Goal: Check status: Check status

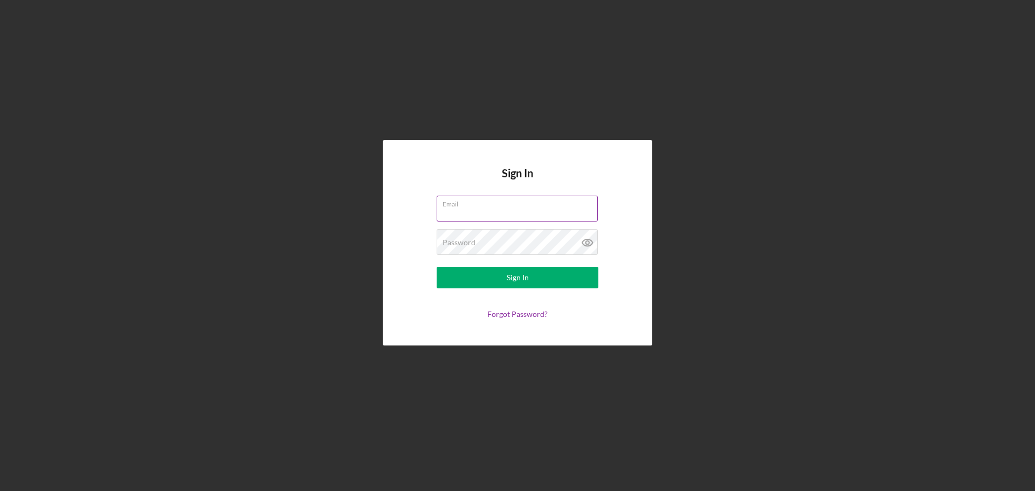
click at [474, 209] on input "Email" at bounding box center [517, 209] width 161 height 26
type input "[EMAIL_ADDRESS][DOMAIN_NAME]"
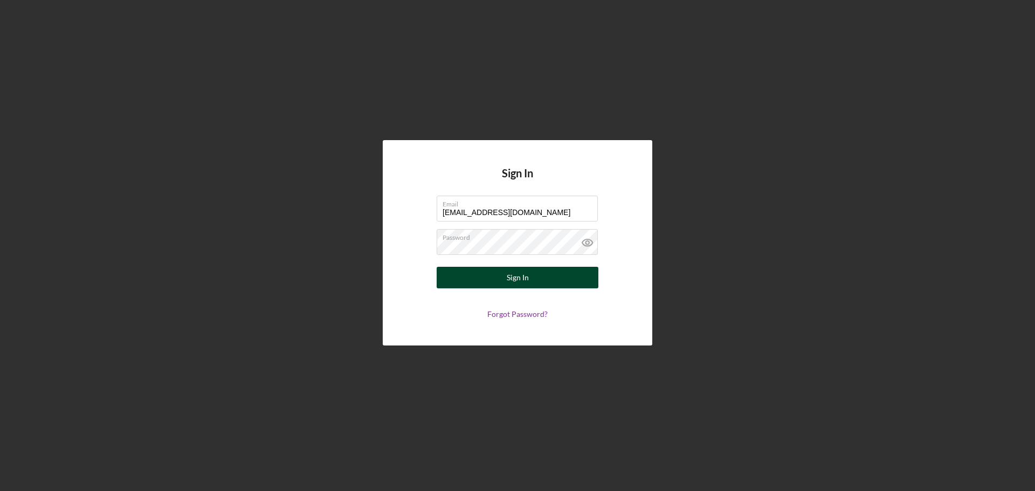
click at [503, 273] on button "Sign In" at bounding box center [518, 278] width 162 height 22
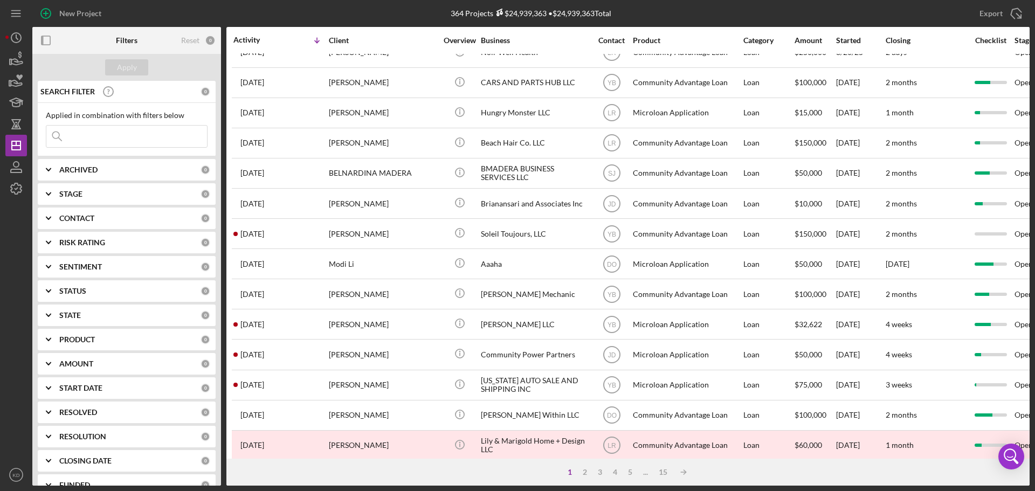
scroll to position [365, 0]
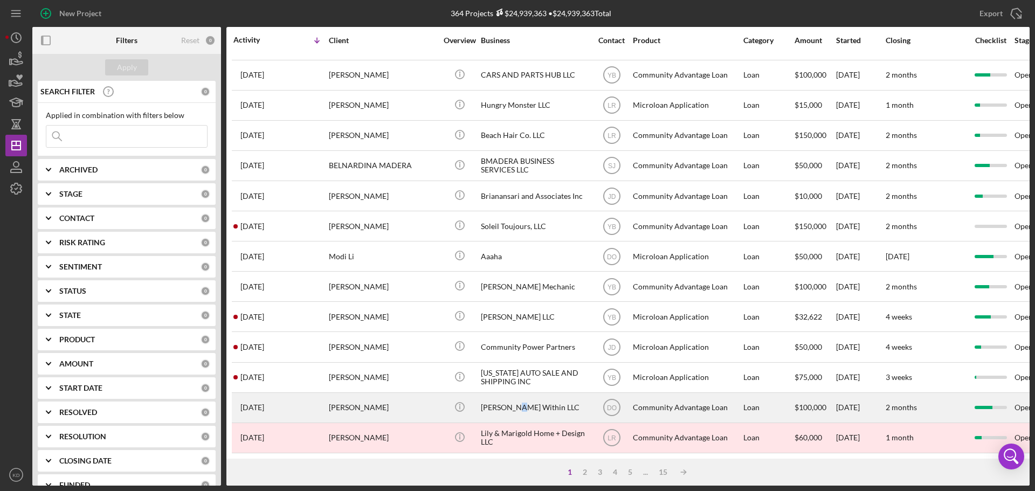
click at [510, 397] on div "[PERSON_NAME] Within LLC" at bounding box center [535, 407] width 108 height 29
